Goal: Task Accomplishment & Management: Use online tool/utility

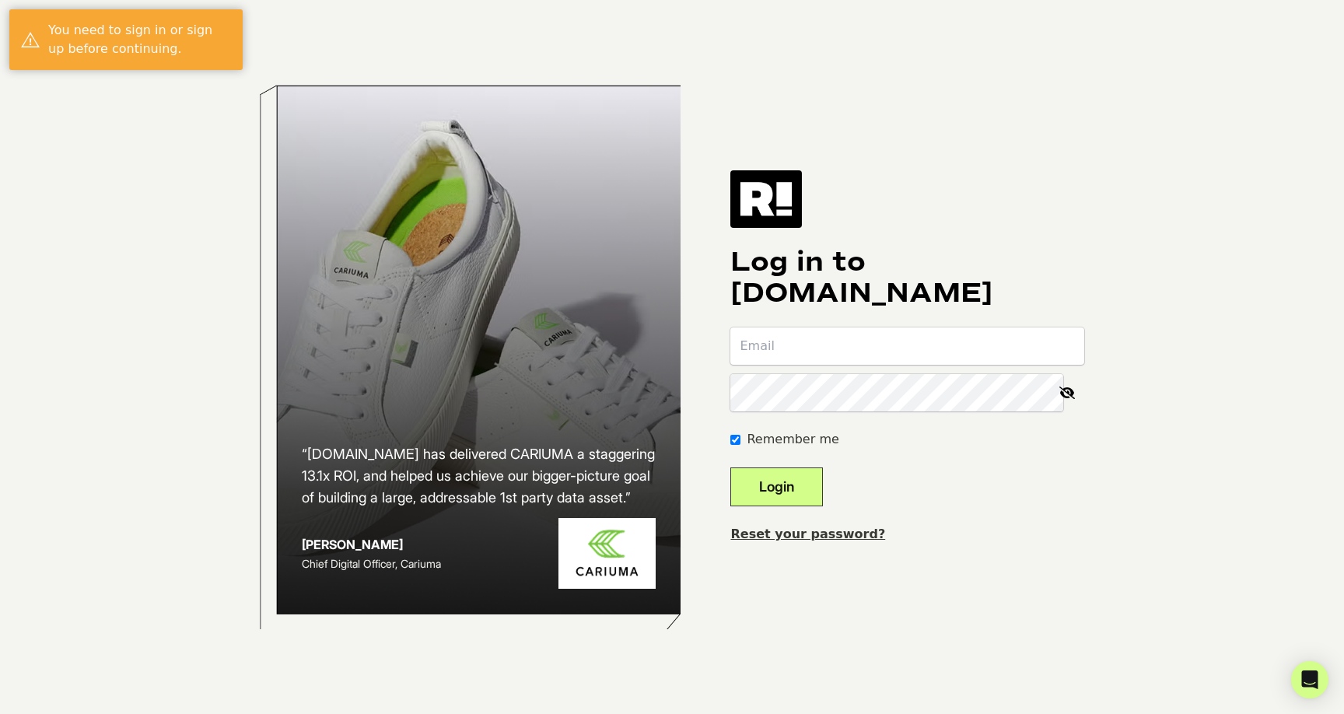
type input "chris.shaffer@hannaandersson.com"
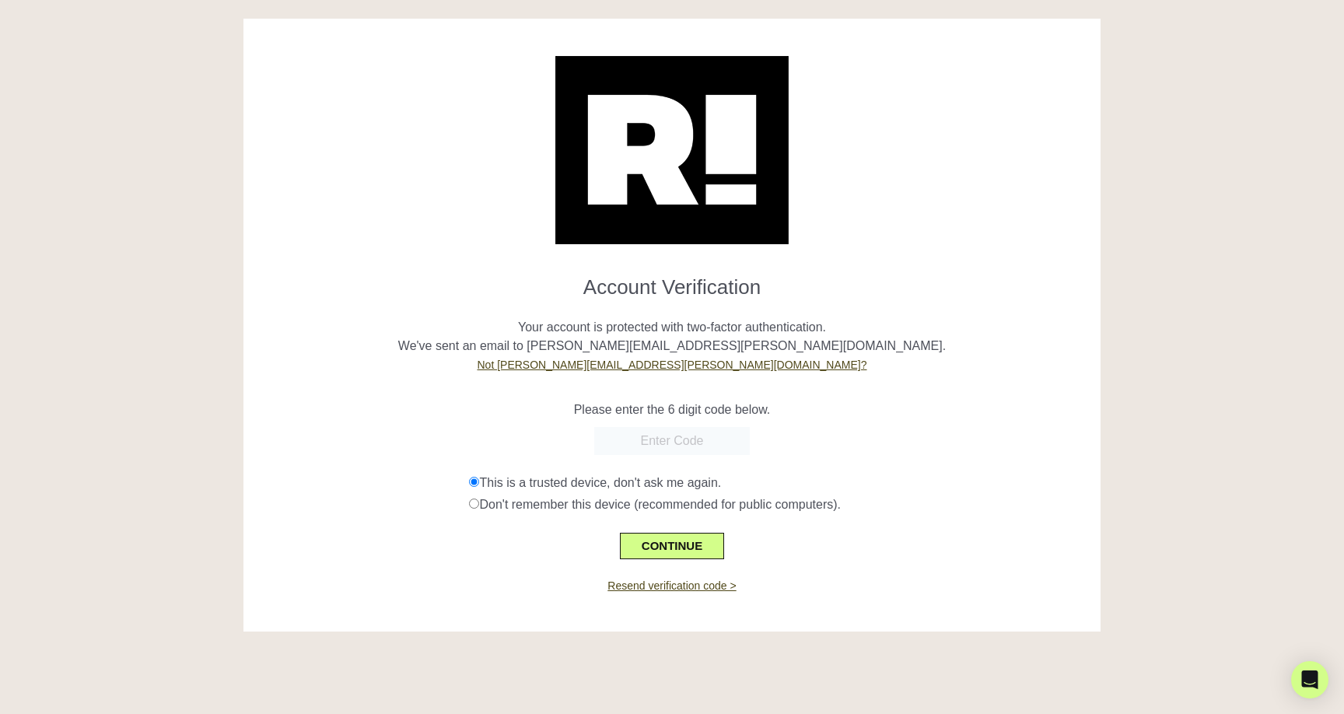
paste input "086070"
type input "086070"
click at [681, 546] on button "CONTINUE" at bounding box center [672, 546] width 104 height 26
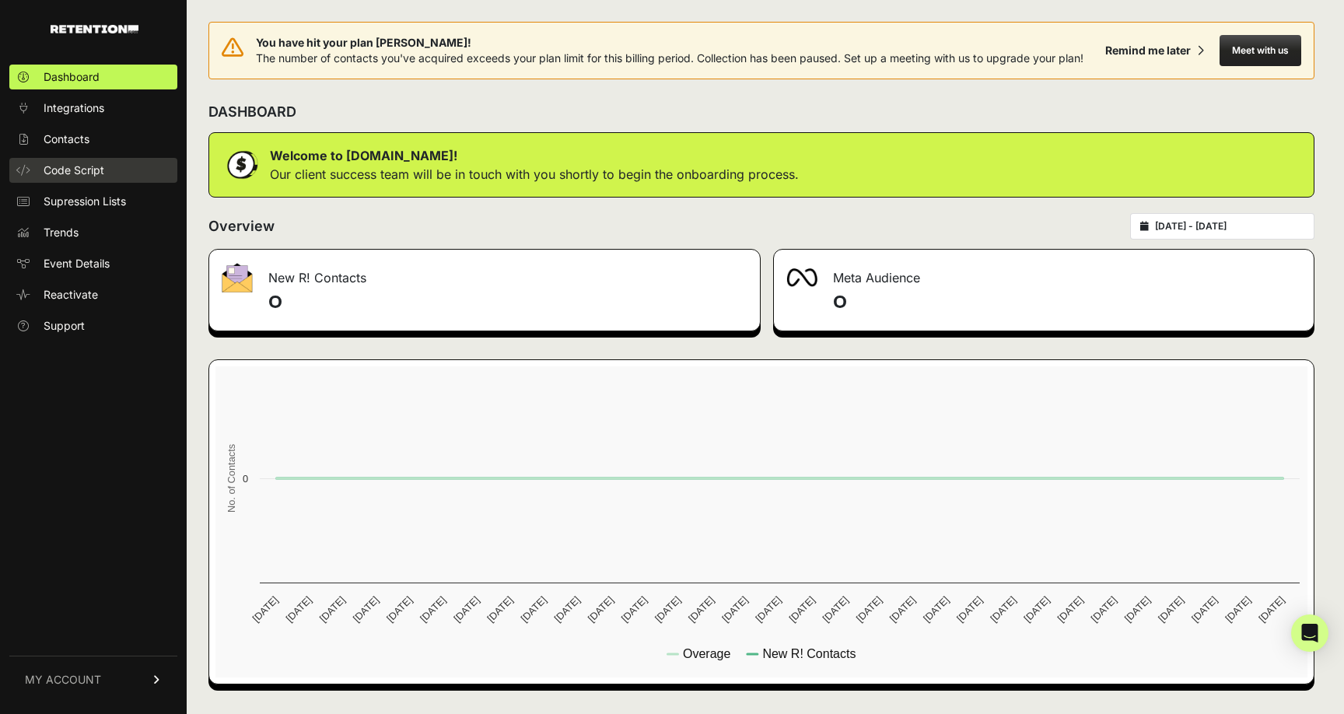
click at [75, 170] on span "Code Script" at bounding box center [74, 171] width 61 height 16
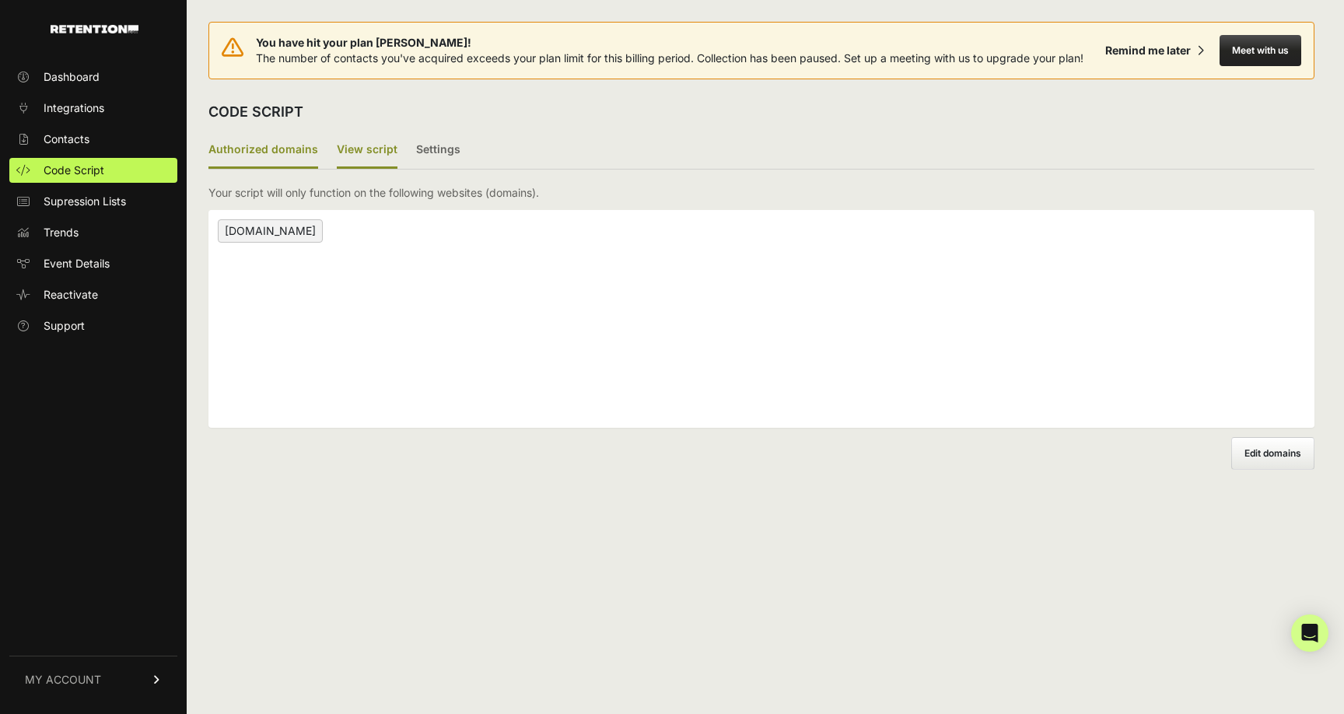
click at [373, 156] on label "View script" at bounding box center [367, 150] width 61 height 37
click at [0, 0] on input "View script" at bounding box center [0, 0] width 0 height 0
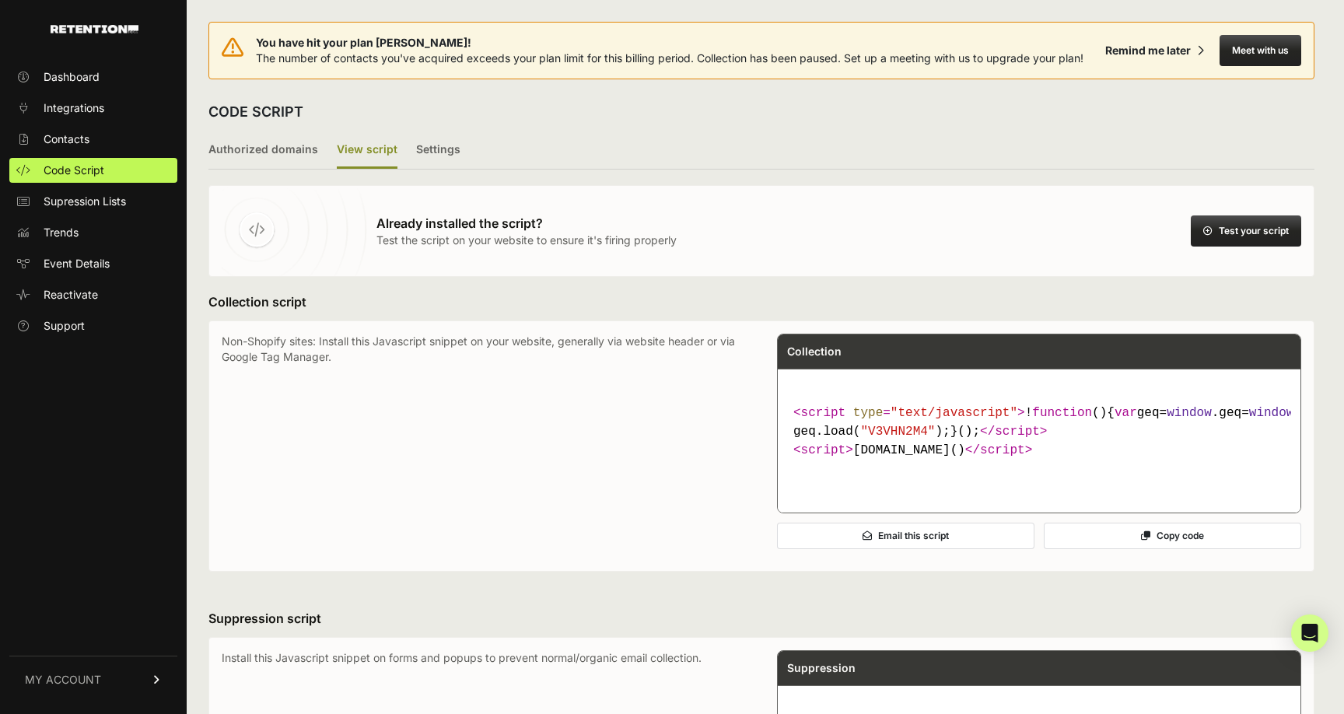
click at [1171, 549] on button "Copy code" at bounding box center [1173, 536] width 258 height 26
